Goal: Task Accomplishment & Management: Use online tool/utility

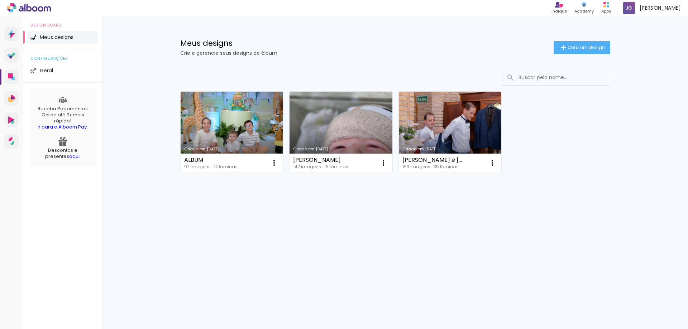
click at [242, 115] on link "Criado em [DATE]" at bounding box center [231, 132] width 103 height 81
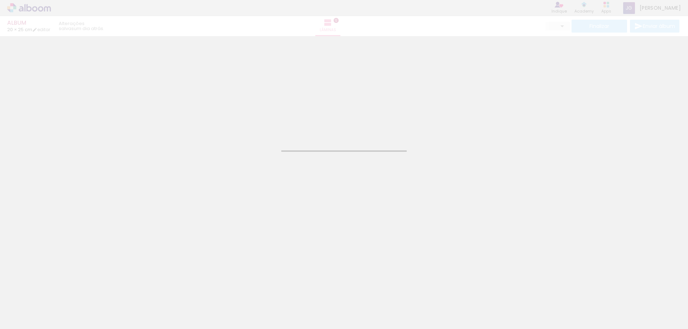
click at [24, 307] on input "Todas as fotos" at bounding box center [19, 307] width 27 height 6
